Goal: Information Seeking & Learning: Compare options

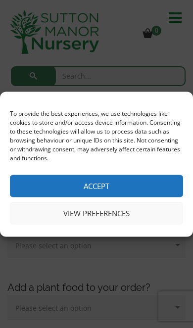
click at [139, 180] on button "Accept" at bounding box center [96, 186] width 173 height 22
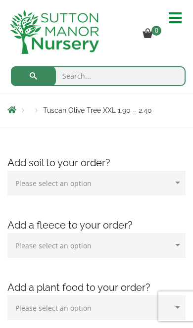
click at [66, 38] on img at bounding box center [54, 32] width 89 height 44
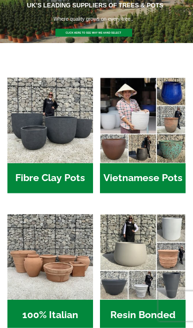
scroll to position [122, 0]
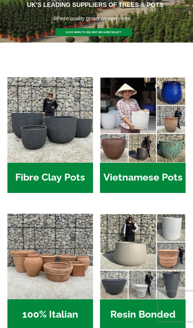
click at [147, 105] on img "Visit product category Vietnamese Pots" at bounding box center [143, 120] width 86 height 86
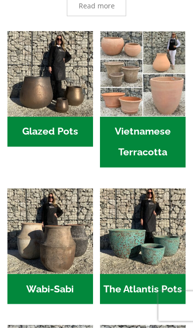
scroll to position [269, 0]
click at [155, 73] on img "Visit product category Vietnamese Terracotta" at bounding box center [143, 74] width 86 height 86
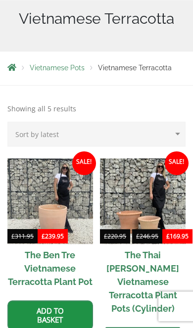
scroll to position [107, 0]
click at [153, 179] on img at bounding box center [143, 201] width 86 height 86
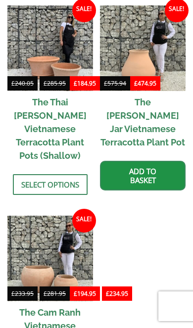
scroll to position [448, 0]
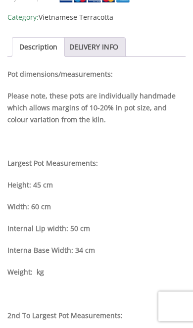
scroll to position [740, 0]
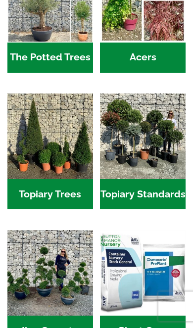
scroll to position [872, 0]
click at [151, 102] on img "Visit product category Topiary Standards" at bounding box center [143, 136] width 86 height 86
click at [75, 104] on img "Visit product category Topiary Trees" at bounding box center [50, 136] width 86 height 86
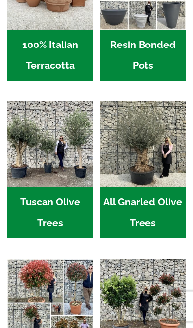
scroll to position [392, 0]
click at [78, 127] on img "Visit product category Tuscan Olive Trees" at bounding box center [50, 144] width 86 height 86
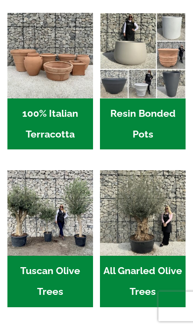
scroll to position [323, 0]
click at [88, 69] on img "Visit product category 100% Italian Terracotta" at bounding box center [50, 56] width 86 height 86
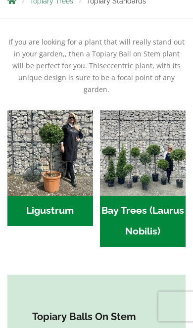
scroll to position [179, 0]
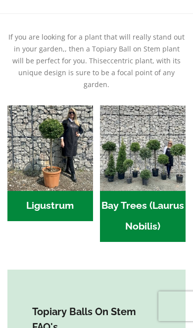
click at [153, 134] on img "Visit product category Bay Trees (Laurus Nobilis)" at bounding box center [143, 148] width 86 height 86
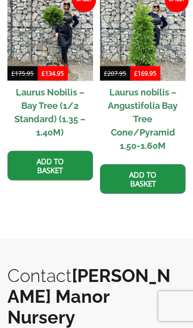
scroll to position [271, 0]
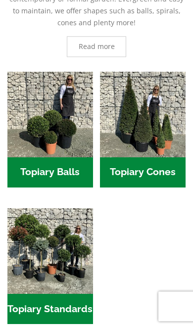
scroll to position [241, 0]
click at [143, 118] on img "Visit product category Topiary Cones" at bounding box center [143, 115] width 86 height 86
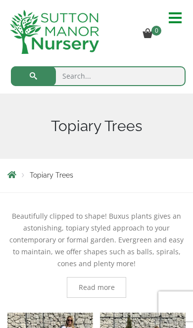
scroll to position [257, 0]
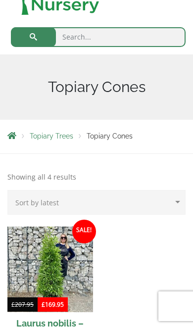
scroll to position [27, 0]
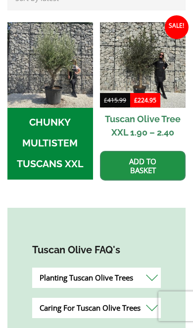
scroll to position [349, 0]
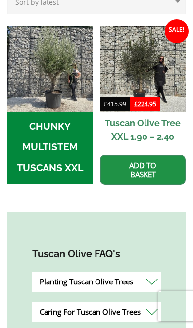
click at [78, 98] on img "Visit product category CHUNKY MULTISTEM TUSCANS XXL" at bounding box center [50, 69] width 86 height 86
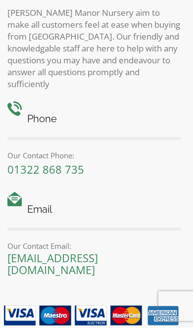
scroll to position [591, 0]
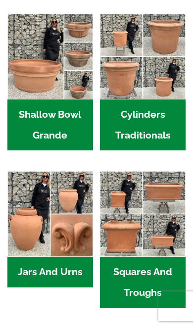
scroll to position [483, 0]
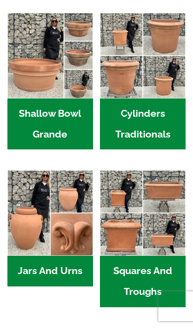
click at [77, 87] on img "Visit product category Shallow Bowl Grande" at bounding box center [50, 56] width 86 height 86
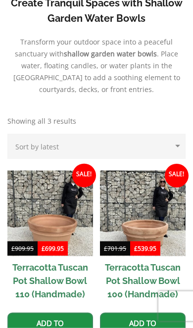
scroll to position [465, 0]
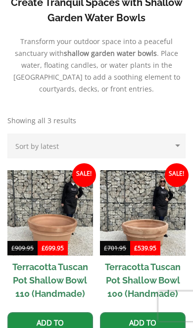
click at [154, 180] on img at bounding box center [143, 213] width 86 height 86
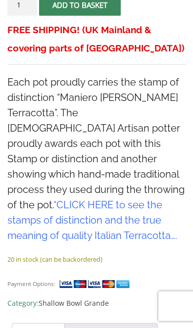
scroll to position [503, 0]
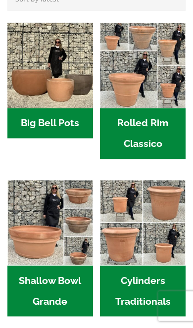
scroll to position [316, 0]
click at [147, 73] on img "Visit product category Rolled Rim Classico" at bounding box center [143, 66] width 86 height 86
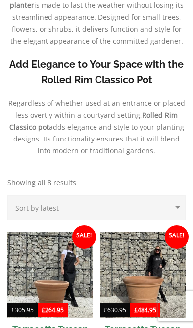
scroll to position [404, 0]
